Goal: Information Seeking & Learning: Understand process/instructions

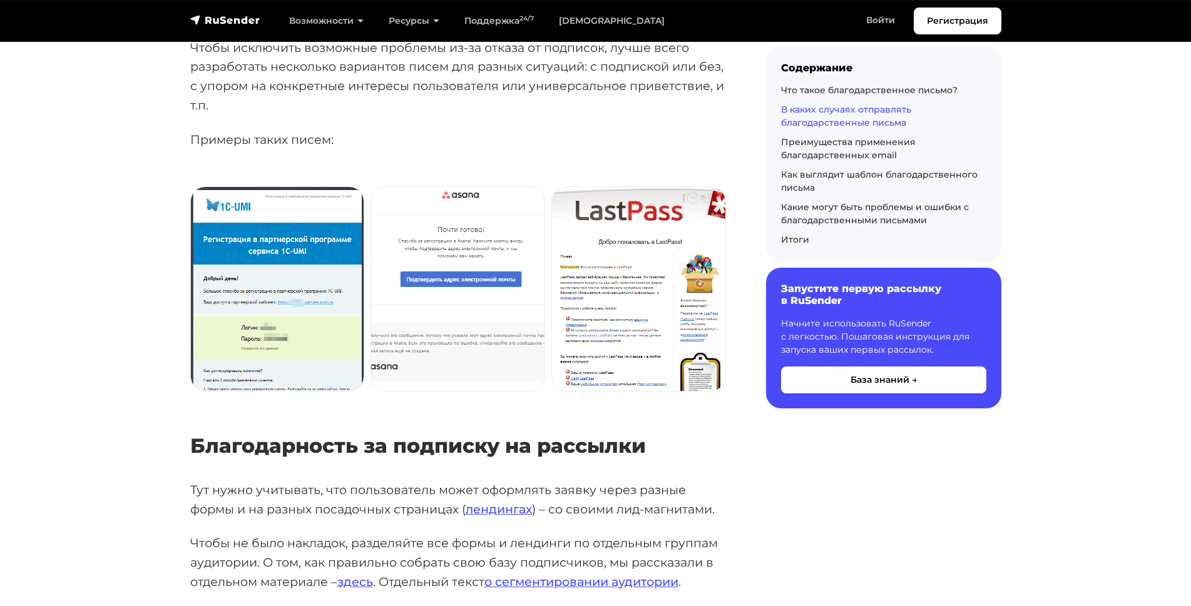
scroll to position [1332, 0]
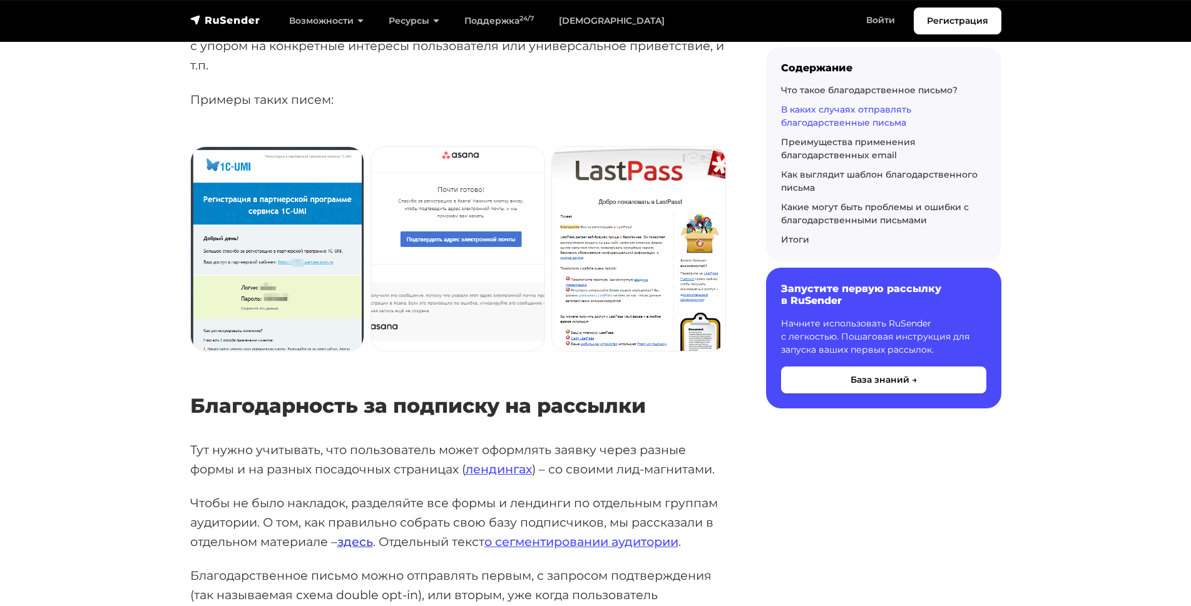
click at [349, 534] on link "здесь" at bounding box center [355, 541] width 36 height 15
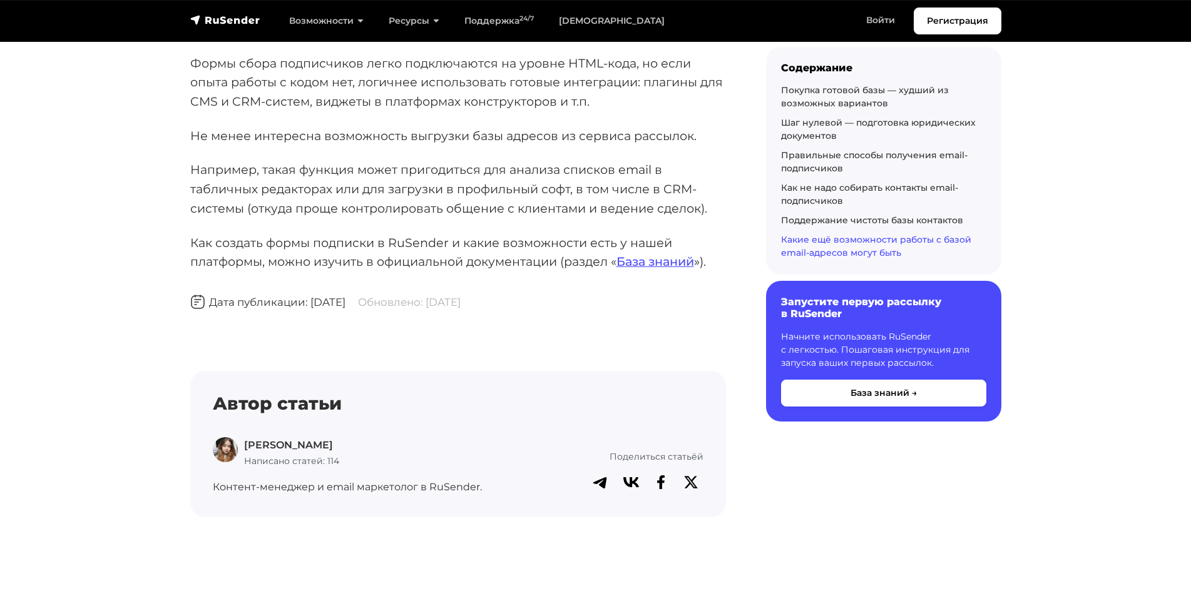
scroll to position [8020, 0]
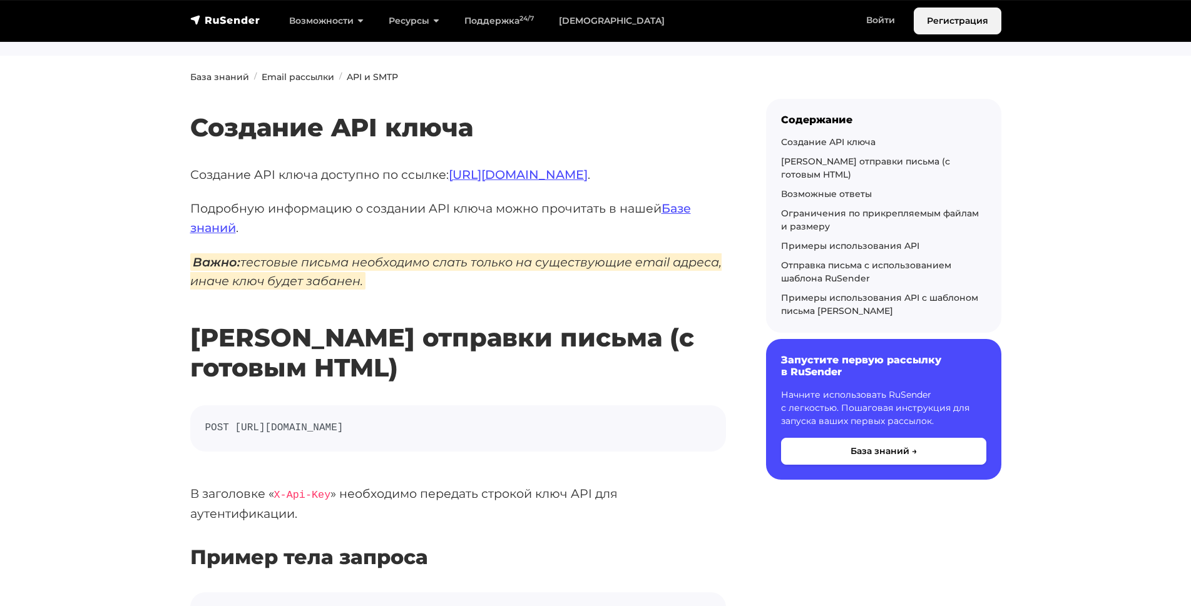
scroll to position [44, 0]
